Goal: Information Seeking & Learning: Learn about a topic

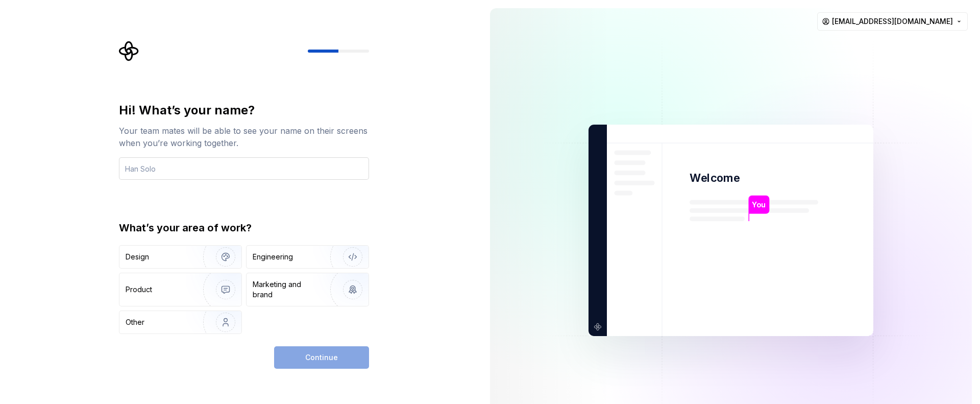
click at [181, 168] on input "text" at bounding box center [244, 168] width 250 height 22
type input "Varaprasad"
click at [414, 190] on div "Hi! What’s your name? Your team mates will be able to see your name on their sc…" at bounding box center [241, 230] width 482 height 460
click at [152, 252] on div "Design" at bounding box center [158, 257] width 64 height 10
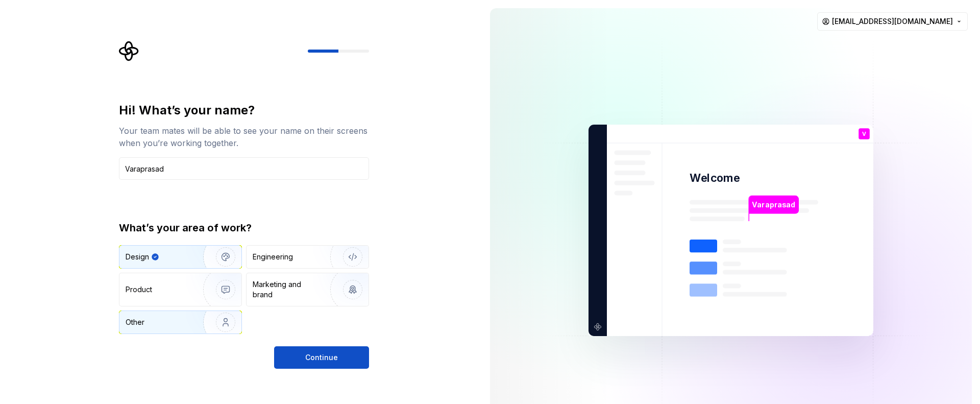
click at [178, 320] on div "Other" at bounding box center [156, 322] width 60 height 10
click at [165, 258] on div "Design" at bounding box center [158, 257] width 64 height 10
click at [174, 312] on div "Other" at bounding box center [180, 322] width 122 height 22
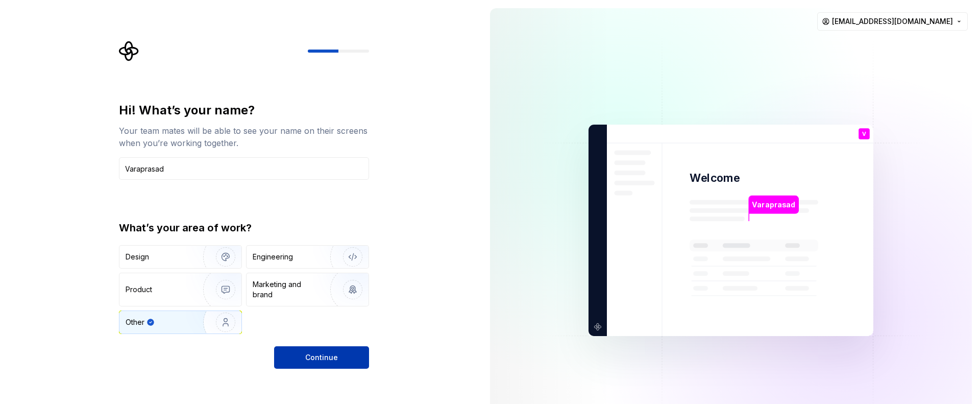
click at [326, 359] on span "Continue" at bounding box center [321, 357] width 33 height 10
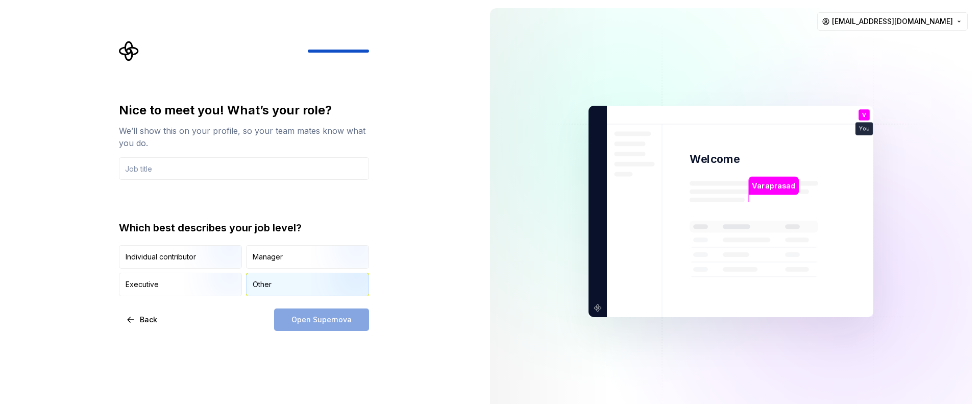
click at [270, 284] on div "Other" at bounding box center [262, 284] width 19 height 10
click at [324, 320] on div "Open Supernova" at bounding box center [321, 319] width 95 height 22
click at [289, 168] on input "text" at bounding box center [244, 168] width 250 height 22
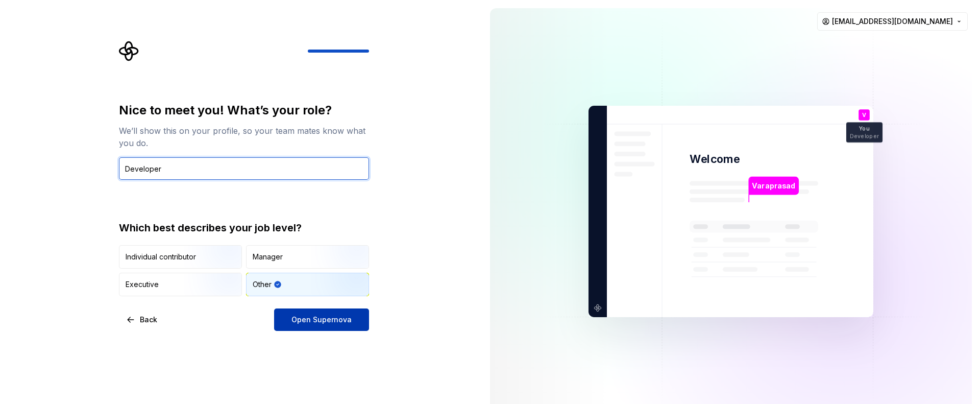
type input "Developer"
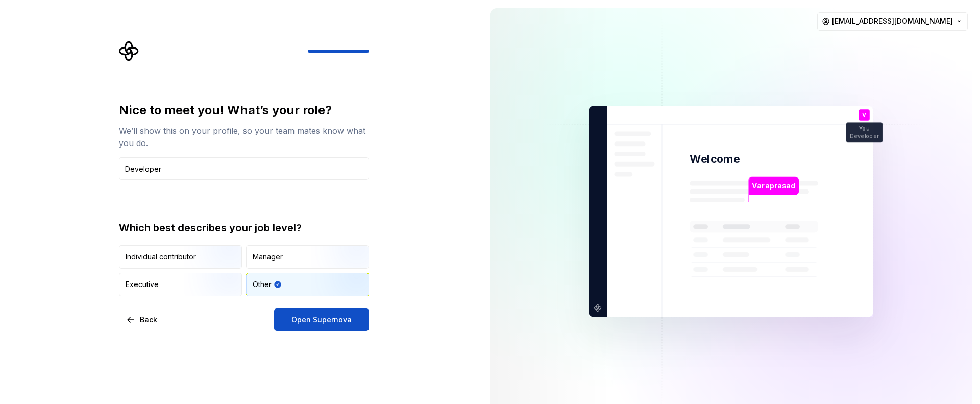
click at [333, 318] on span "Open Supernova" at bounding box center [321, 319] width 60 height 10
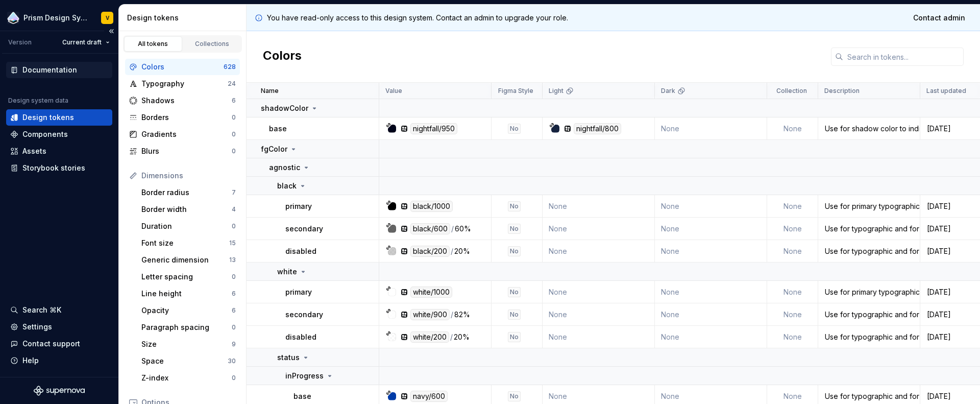
click at [49, 67] on div "Documentation" at bounding box center [49, 70] width 55 height 10
click at [206, 40] on div "Collections" at bounding box center [212, 44] width 51 height 8
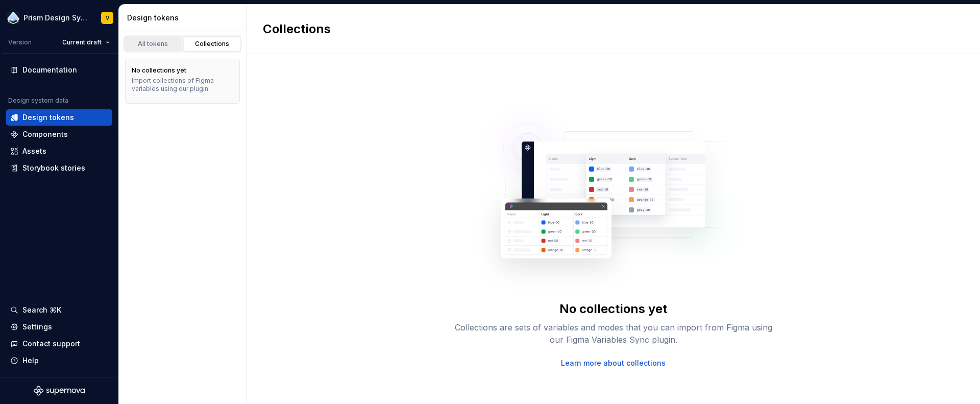
click at [145, 38] on link "All tokens" at bounding box center [153, 43] width 58 height 15
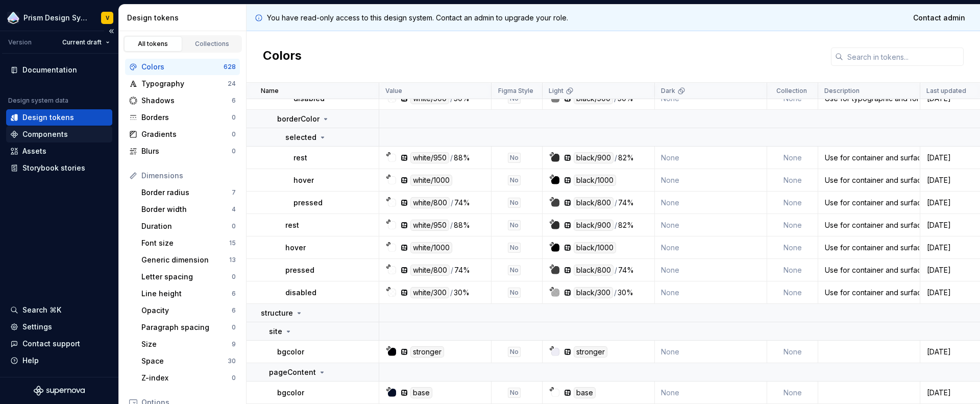
click at [47, 129] on div "Components" at bounding box center [59, 134] width 106 height 16
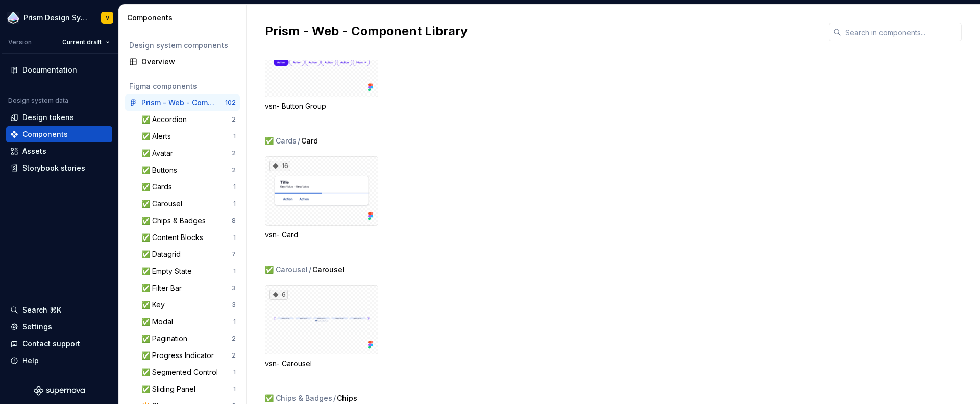
scroll to position [951, 0]
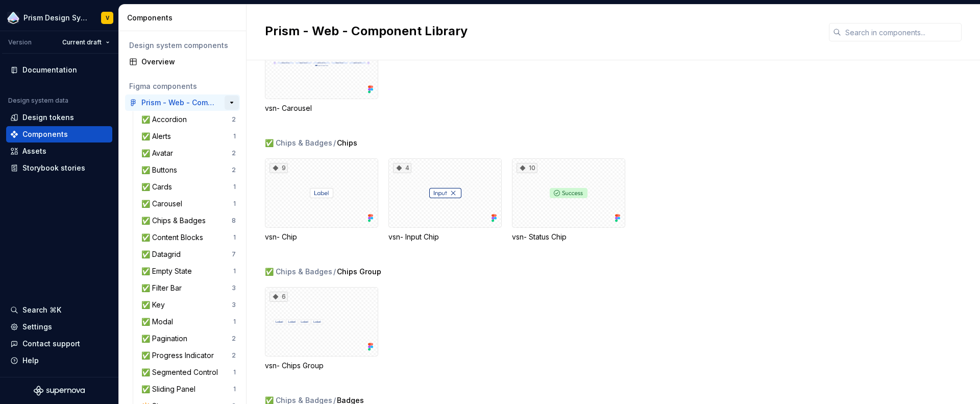
click at [226, 102] on button "button" at bounding box center [232, 102] width 14 height 14
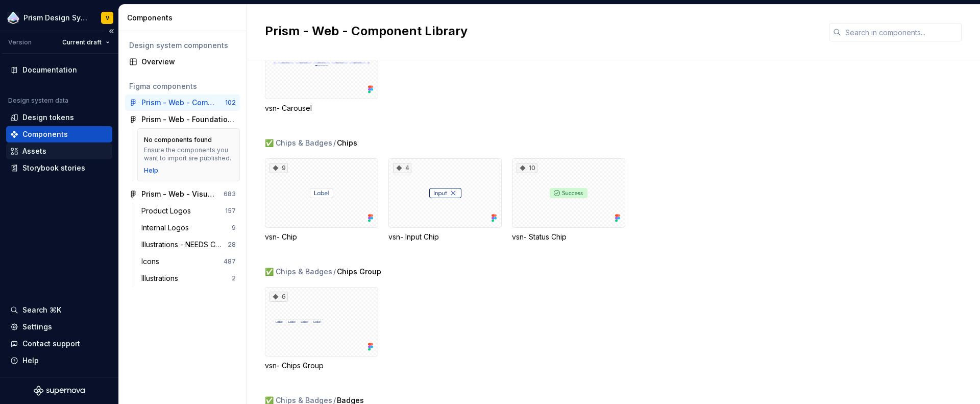
click at [34, 148] on div "Assets" at bounding box center [34, 151] width 24 height 10
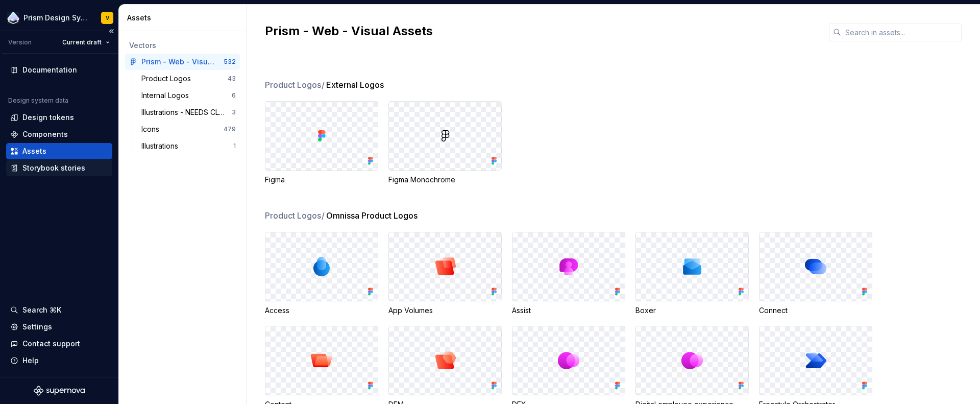
click at [54, 166] on div "Storybook stories" at bounding box center [53, 168] width 63 height 10
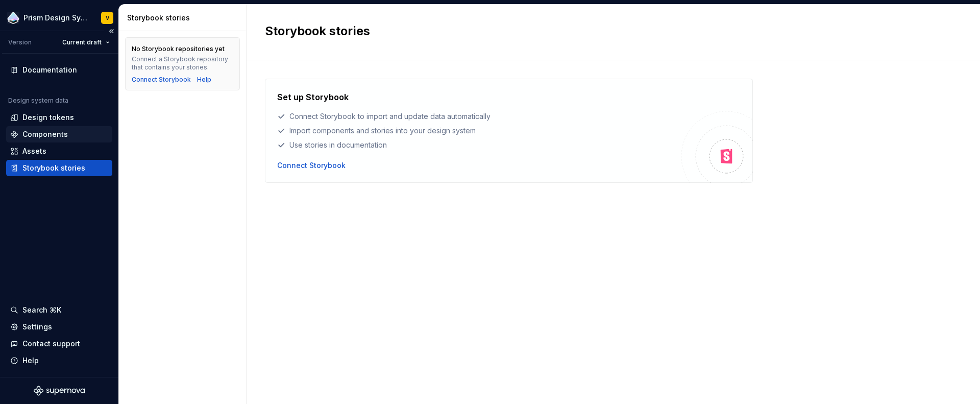
click at [55, 133] on div "Components" at bounding box center [44, 134] width 45 height 10
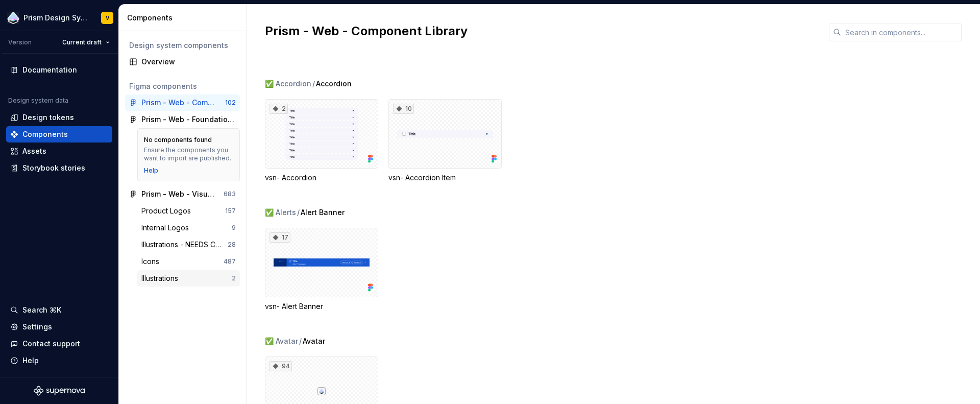
click at [176, 279] on div "Illustrations" at bounding box center [161, 278] width 41 height 10
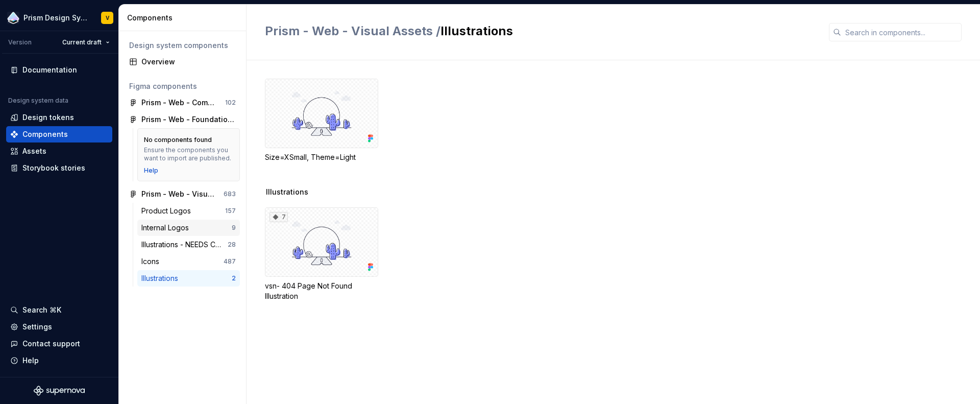
click at [168, 228] on div "Internal Logos" at bounding box center [167, 228] width 52 height 10
